Goal: Task Accomplishment & Management: Manage account settings

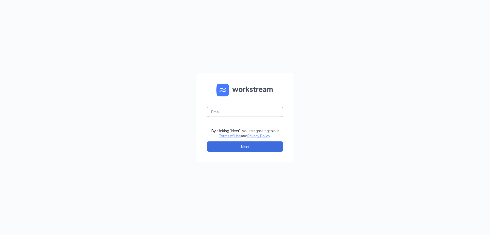
click at [242, 111] on input "text" at bounding box center [245, 111] width 77 height 10
type input "center1398@waxcenter.com"
click at [254, 147] on button "Next" at bounding box center [245, 146] width 77 height 10
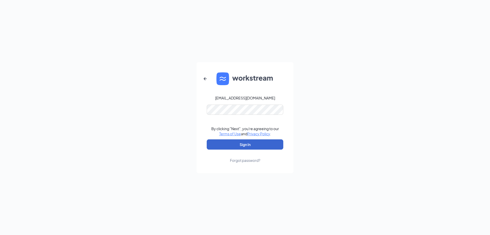
drag, startPoint x: 256, startPoint y: 137, endPoint x: 254, endPoint y: 142, distance: 5.7
click at [255, 137] on form "center1398@waxcenter.com By clicking "Next", you're agreeing to our Terms of Us…" at bounding box center [245, 117] width 97 height 111
click at [254, 142] on button "Sign In" at bounding box center [245, 144] width 77 height 10
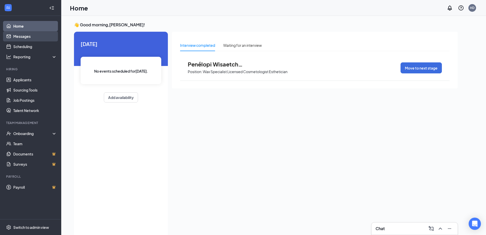
click at [18, 34] on link "Messages" at bounding box center [35, 36] width 44 height 10
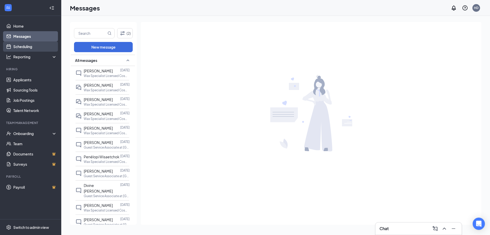
click at [26, 45] on link "Scheduling" at bounding box center [35, 46] width 44 height 10
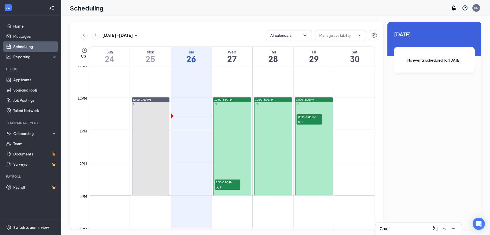
scroll to position [379, 0]
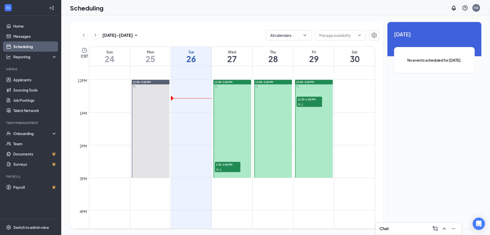
click at [229, 164] on span "2:30-3:00 PM" at bounding box center [228, 164] width 26 height 5
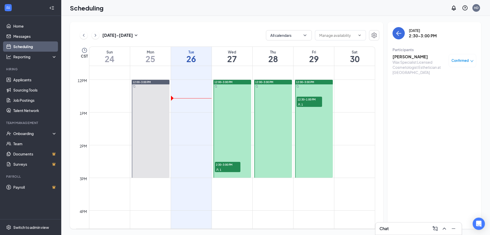
click at [302, 99] on span "12:30-1:00 PM" at bounding box center [310, 99] width 26 height 5
click at [38, 79] on link "Applicants" at bounding box center [35, 80] width 44 height 10
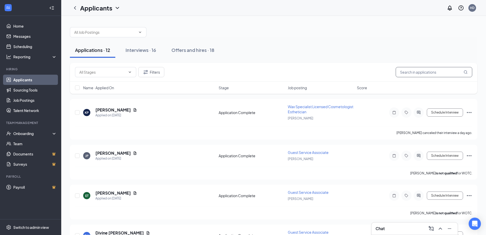
click at [412, 74] on input "text" at bounding box center [434, 72] width 77 height 10
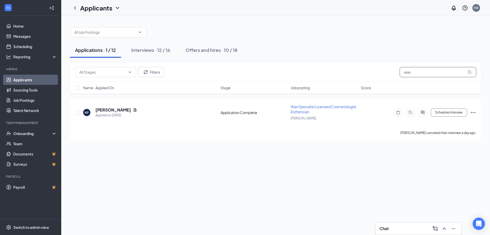
type input "wax"
click at [117, 110] on h5 "[PERSON_NAME]" at bounding box center [113, 110] width 35 height 6
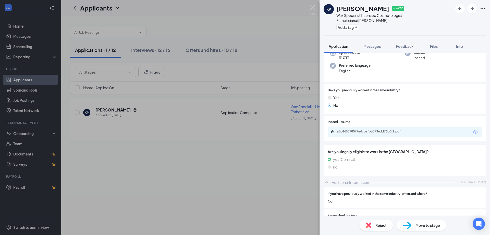
scroll to position [54, 0]
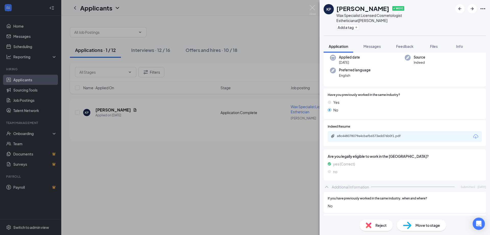
click at [382, 134] on div "a8c448078079e4cbafb6573edd76b0f1.pdf" at bounding box center [372, 136] width 83 height 5
click at [308, 12] on div "KP [PERSON_NAME] ✔ WOTC Wax Specialist Licensed Cosmetologist Esthetician at [P…" at bounding box center [245, 117] width 490 height 235
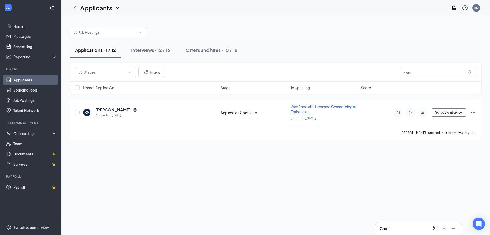
click at [313, 8] on div "Applicants HD" at bounding box center [275, 8] width 429 height 16
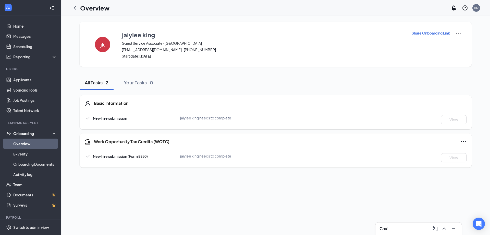
click at [212, 121] on div "New hire submission jaiylee king needs to complete View" at bounding box center [276, 119] width 382 height 9
